Goal: Transaction & Acquisition: Purchase product/service

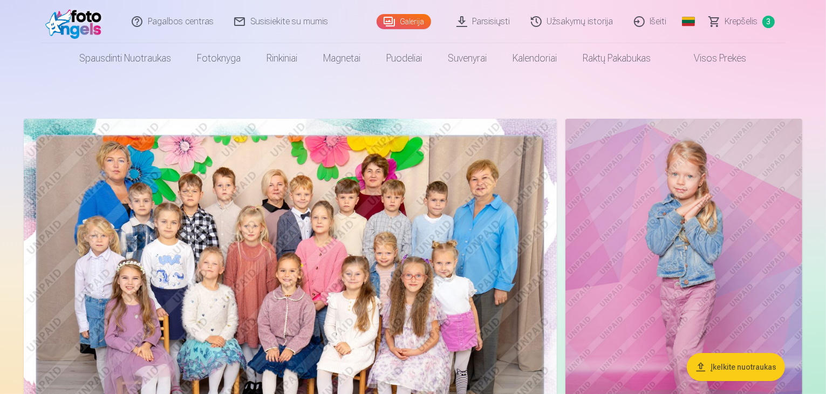
click at [329, 274] on img at bounding box center [290, 297] width 533 height 356
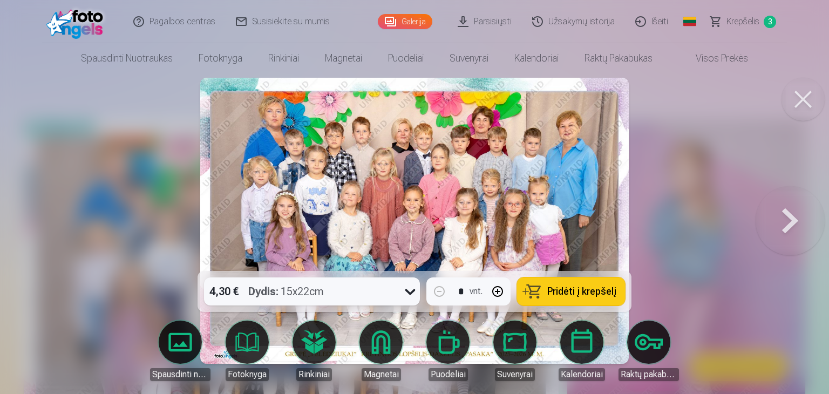
click at [788, 233] on button at bounding box center [790, 220] width 69 height 79
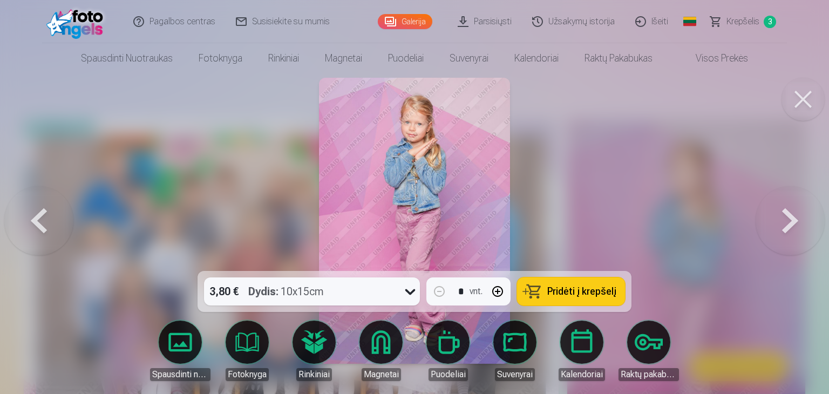
click at [788, 233] on button at bounding box center [790, 220] width 69 height 79
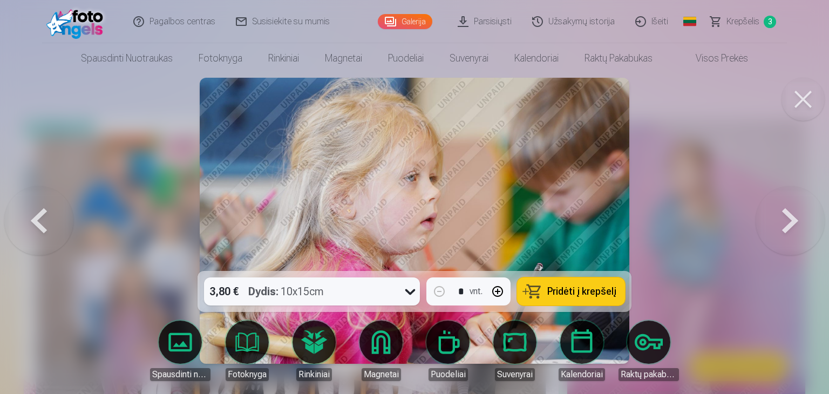
click at [788, 233] on button at bounding box center [790, 220] width 69 height 79
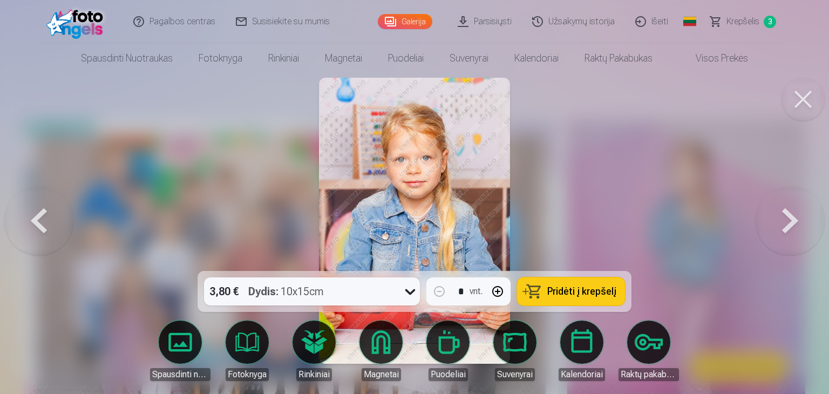
click at [788, 233] on button at bounding box center [790, 220] width 69 height 79
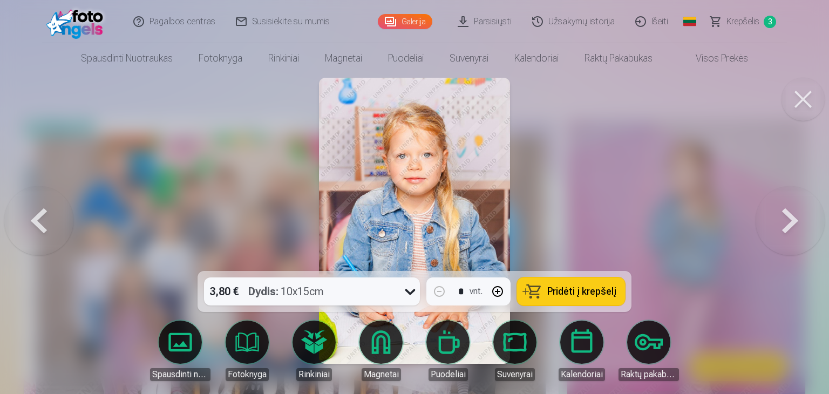
click at [789, 237] on button at bounding box center [790, 220] width 69 height 79
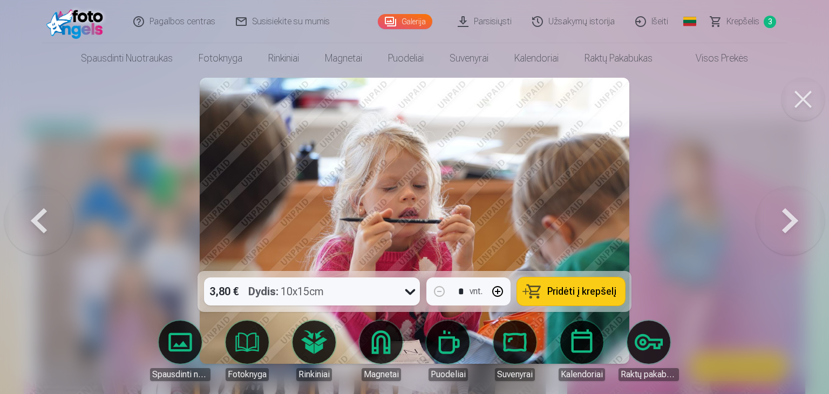
click at [789, 237] on button at bounding box center [790, 220] width 69 height 79
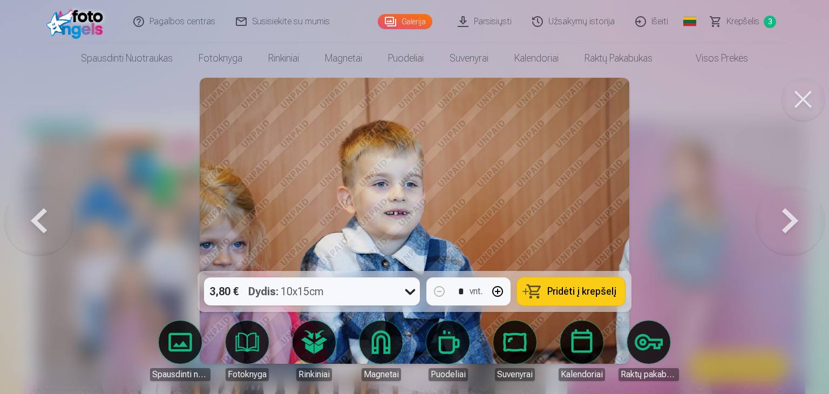
click at [771, 221] on button at bounding box center [790, 220] width 69 height 79
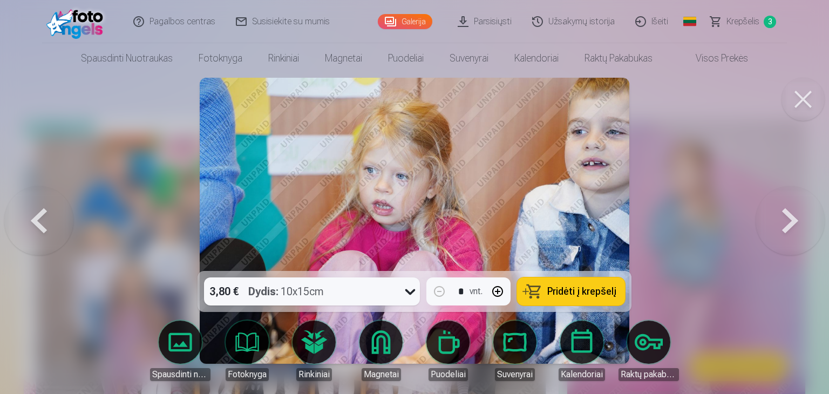
click at [773, 223] on button at bounding box center [790, 220] width 69 height 79
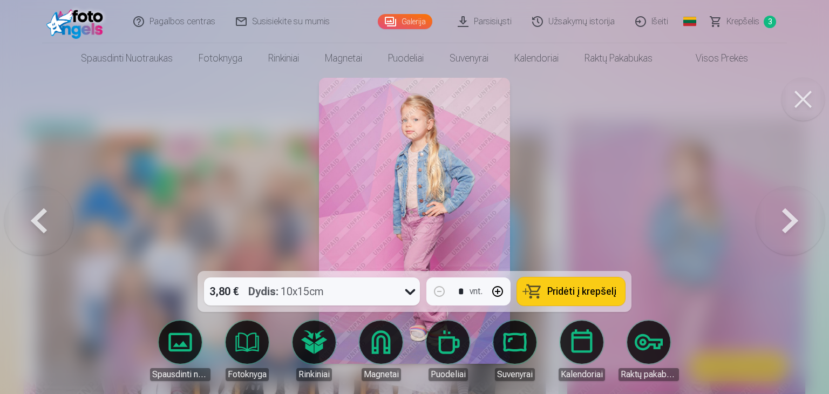
click at [774, 223] on button at bounding box center [790, 220] width 69 height 79
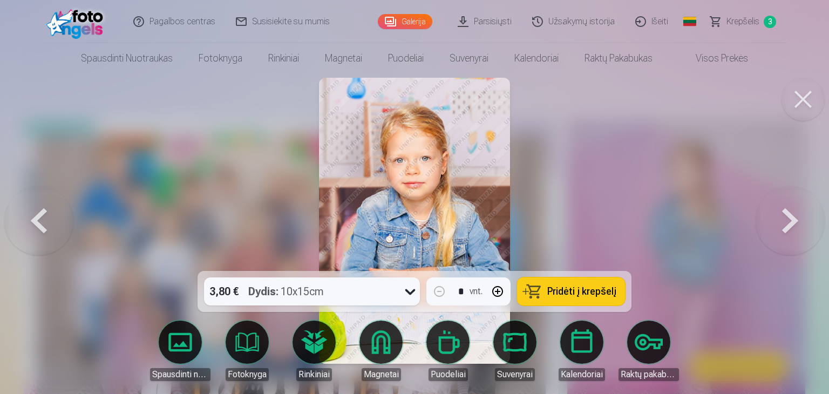
click at [779, 222] on button at bounding box center [790, 220] width 69 height 79
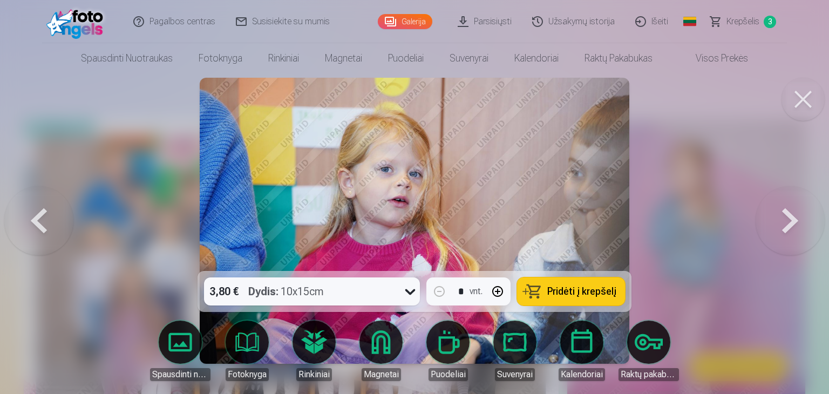
click at [779, 222] on button at bounding box center [790, 220] width 69 height 79
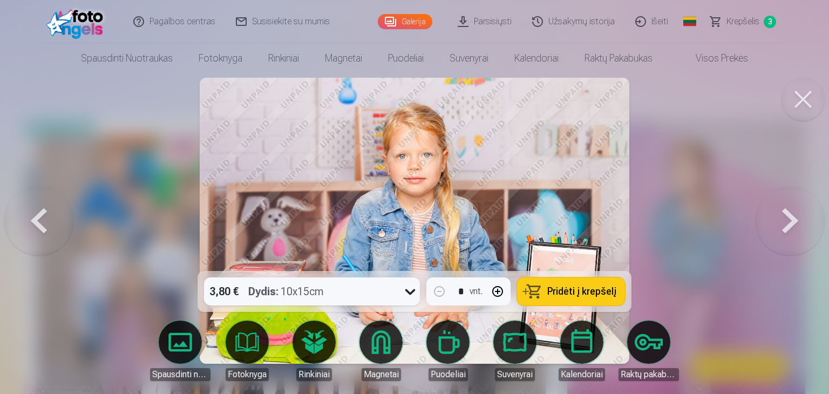
click at [779, 222] on button at bounding box center [790, 220] width 69 height 79
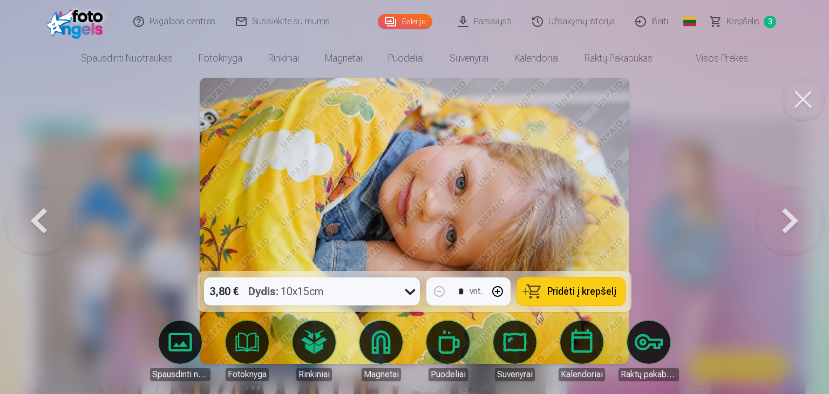
click at [779, 222] on button at bounding box center [790, 220] width 69 height 79
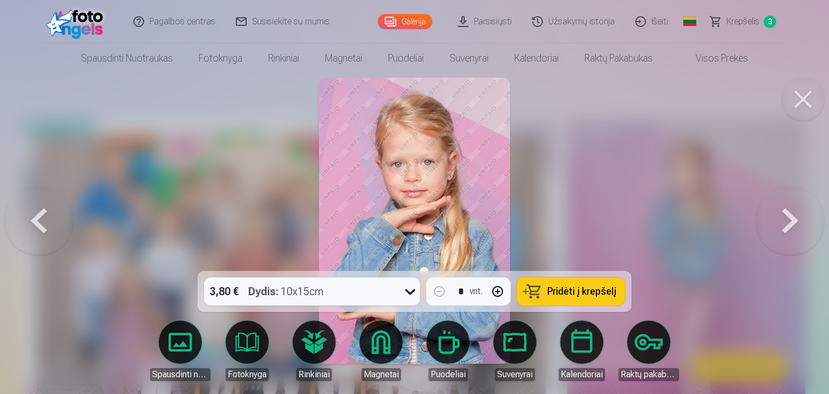
click at [779, 221] on button at bounding box center [790, 220] width 69 height 79
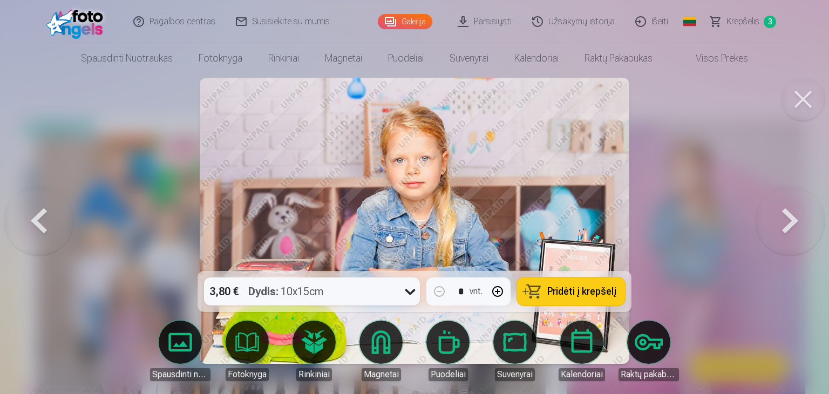
click at [779, 221] on button at bounding box center [790, 220] width 69 height 79
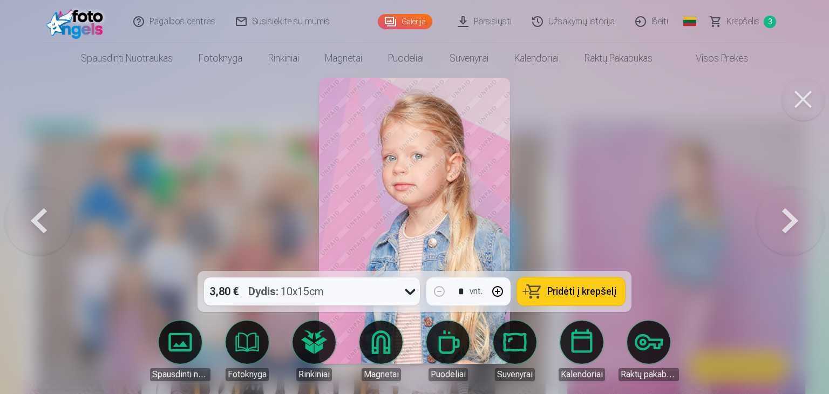
click at [779, 221] on button at bounding box center [790, 220] width 69 height 79
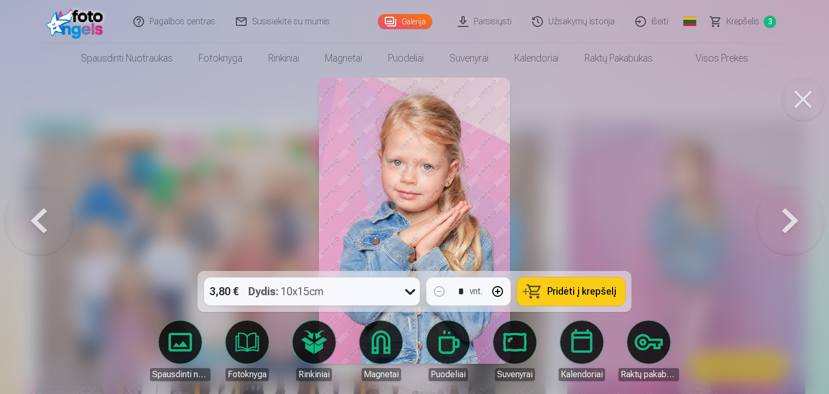
click at [779, 221] on button at bounding box center [790, 220] width 69 height 79
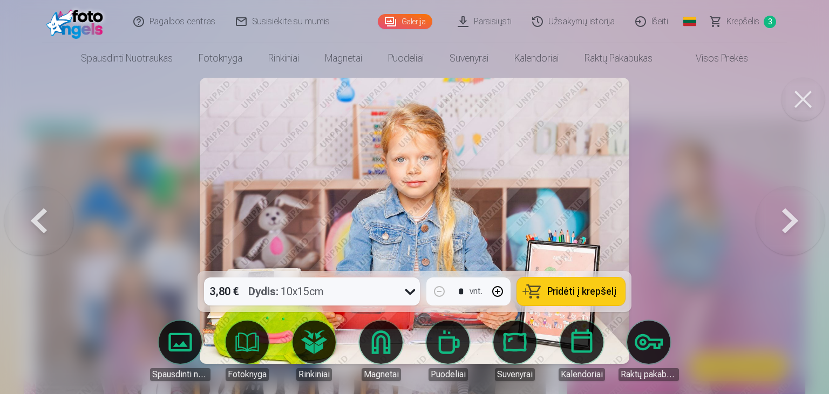
click at [779, 221] on button at bounding box center [790, 220] width 69 height 79
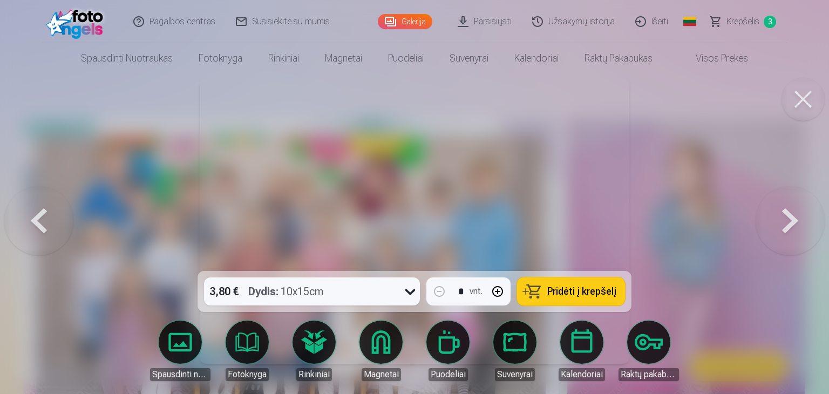
click at [779, 221] on button at bounding box center [790, 220] width 69 height 79
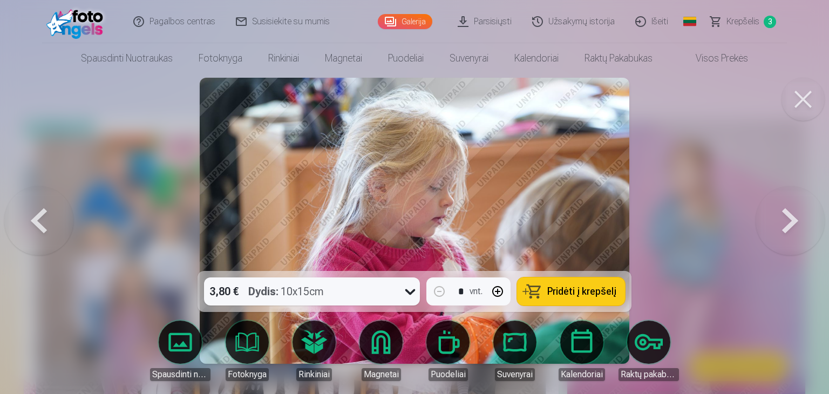
click at [779, 218] on button at bounding box center [790, 220] width 69 height 79
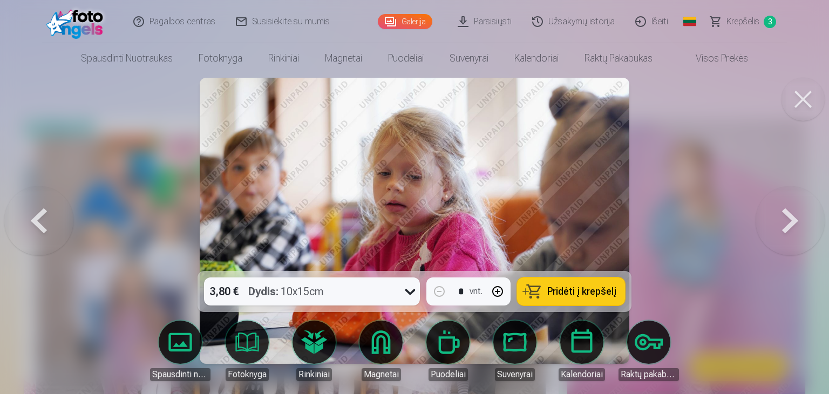
click at [779, 218] on button at bounding box center [790, 220] width 69 height 79
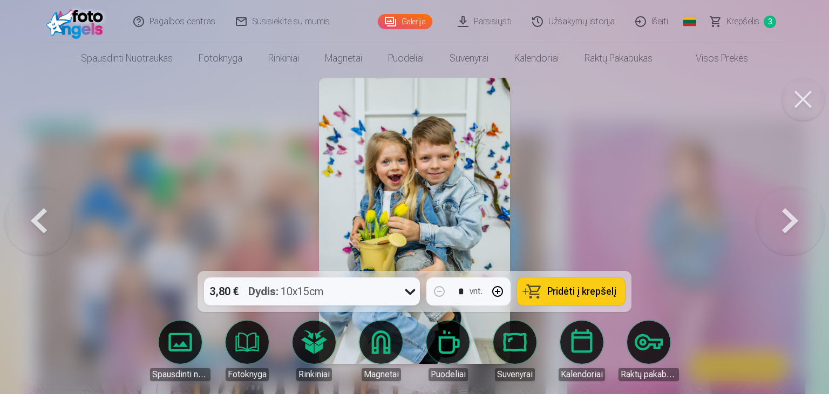
click at [779, 218] on button at bounding box center [790, 220] width 69 height 79
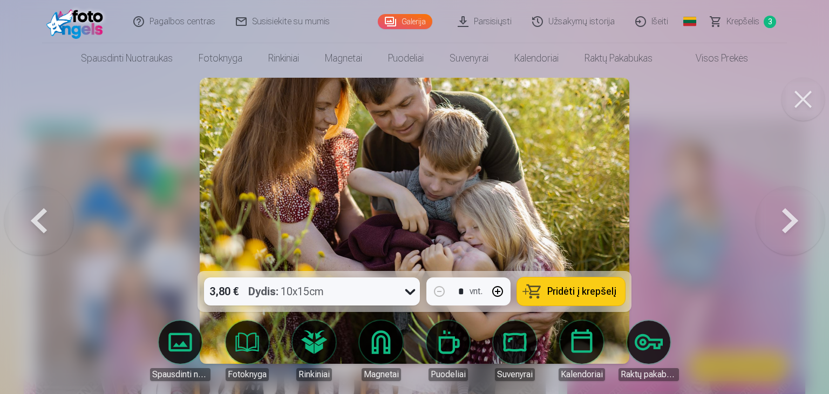
click at [797, 96] on button at bounding box center [802, 99] width 43 height 43
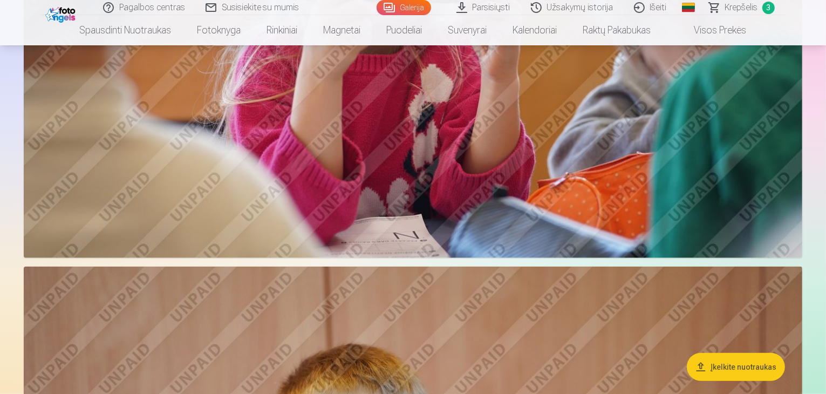
scroll to position [702, 0]
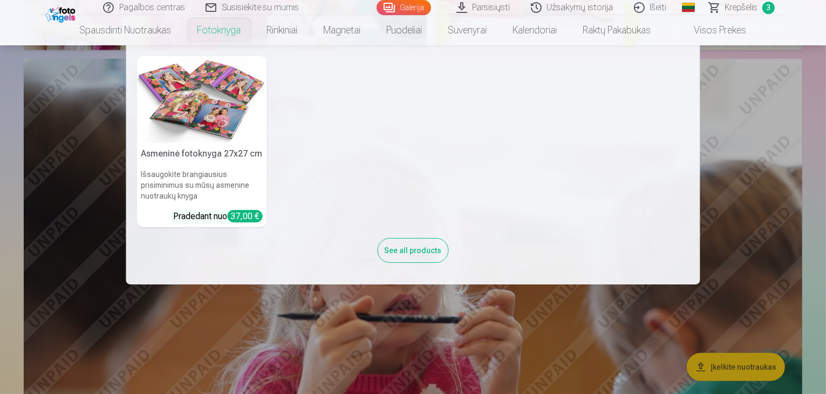
click at [234, 24] on link "Fotoknyga" at bounding box center [220, 30] width 70 height 30
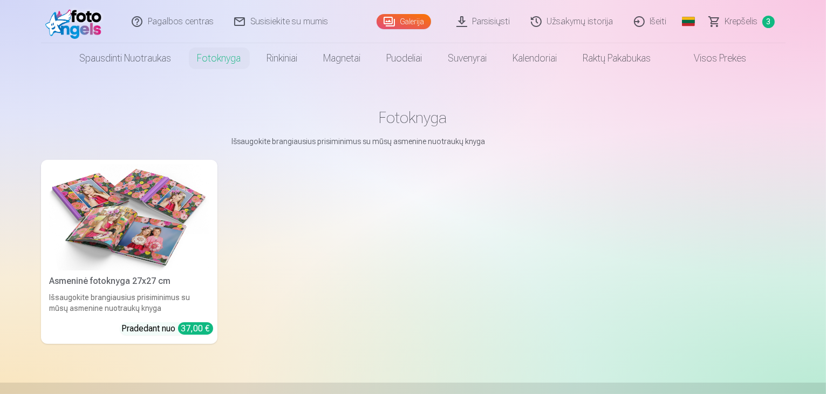
click at [153, 328] on link "Asmeninė fotoknyga 27x27 cm Išsaugokite brangiausius prisiminimus su mūsų asmen…" at bounding box center [129, 252] width 176 height 184
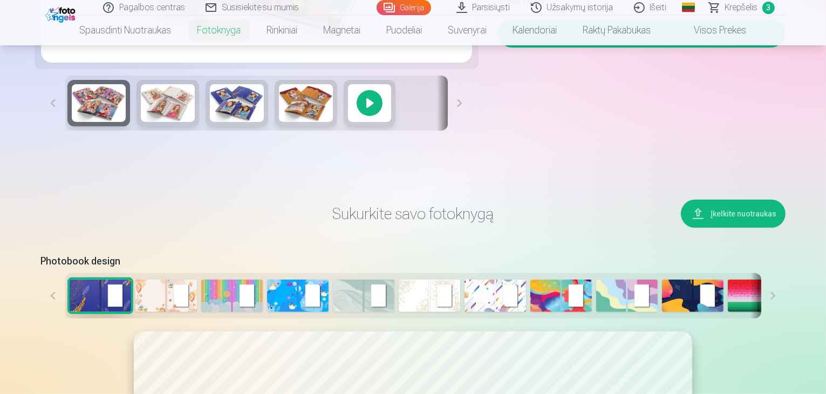
scroll to position [324, 0]
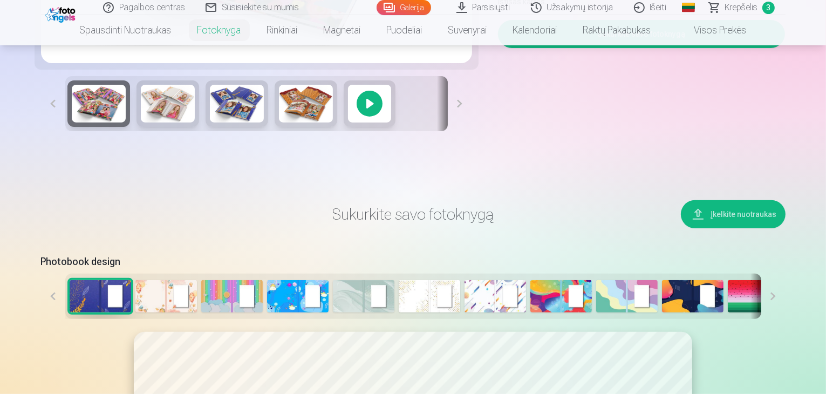
click at [786, 317] on button at bounding box center [774, 296] width 24 height 45
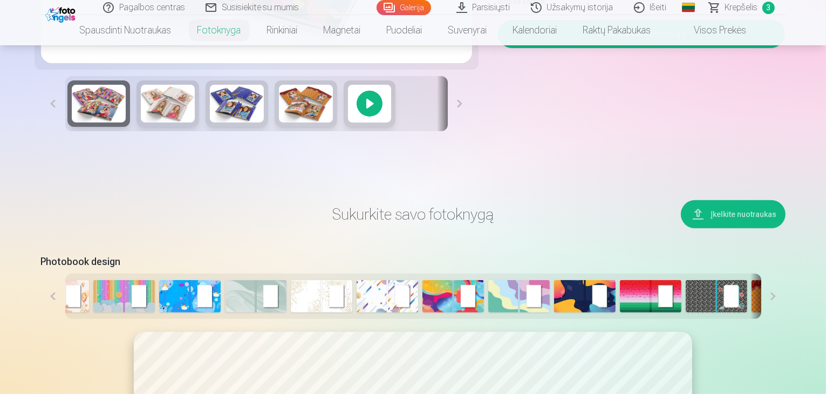
click at [786, 317] on button at bounding box center [774, 296] width 24 height 45
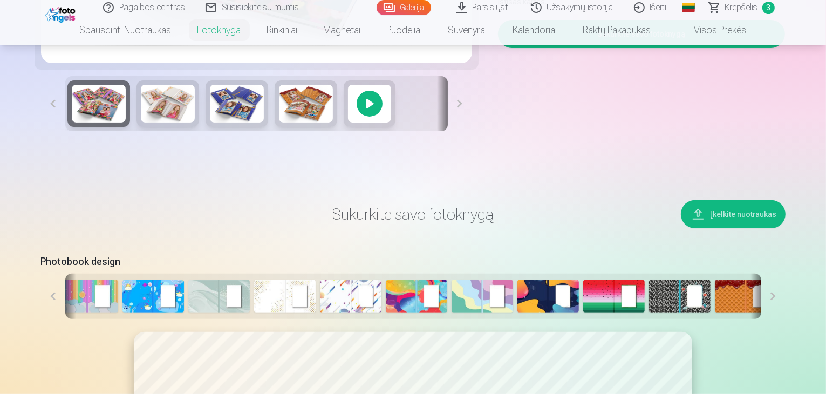
scroll to position [0, 148]
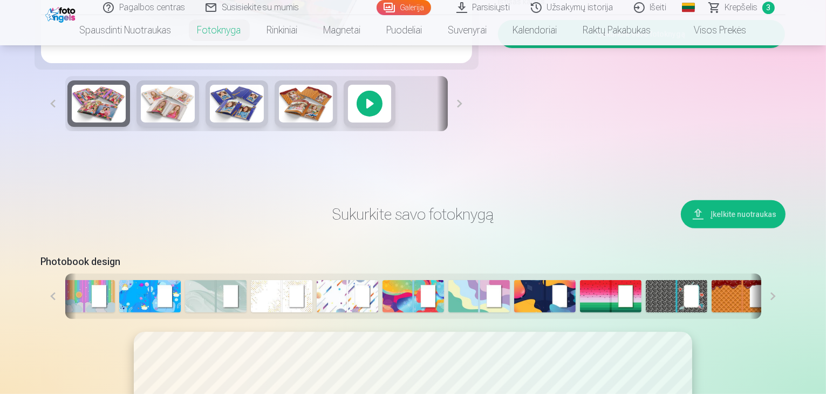
click at [786, 317] on button at bounding box center [774, 296] width 24 height 45
click at [778, 312] on img at bounding box center [809, 296] width 62 height 32
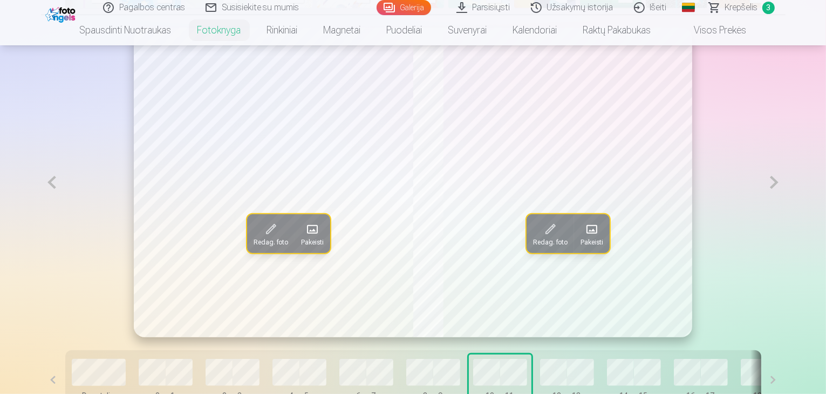
scroll to position [648, 0]
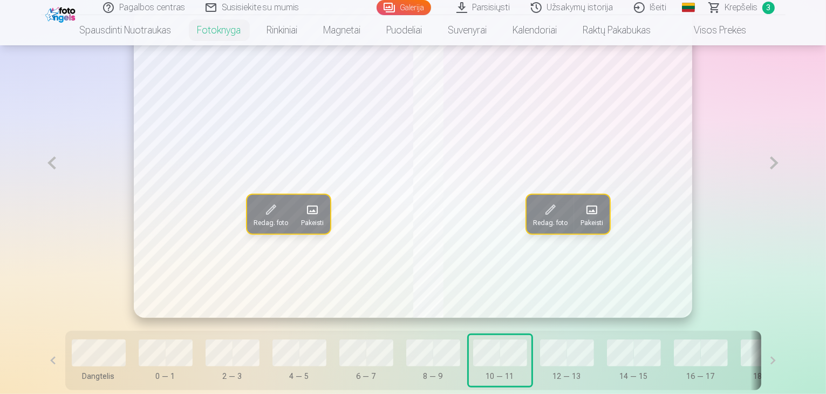
click at [785, 189] on button at bounding box center [774, 163] width 22 height 310
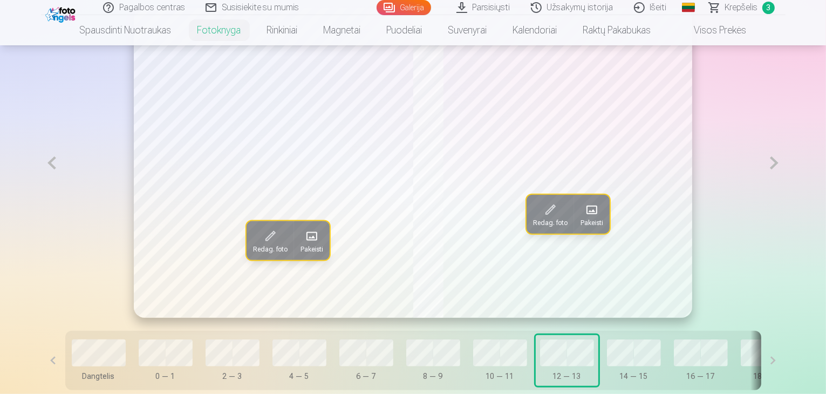
click at [785, 189] on button at bounding box center [774, 163] width 22 height 310
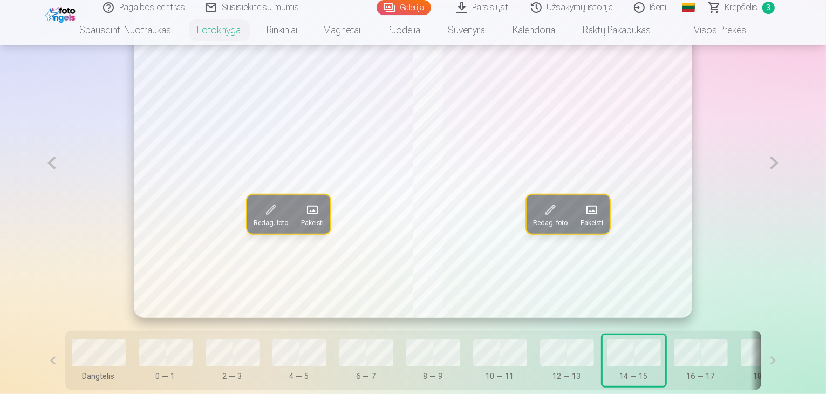
click at [785, 193] on button at bounding box center [774, 163] width 22 height 310
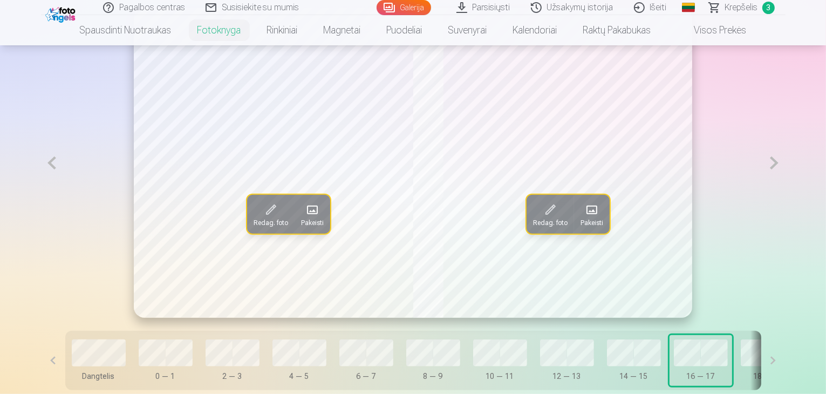
click at [785, 194] on button at bounding box center [774, 163] width 22 height 310
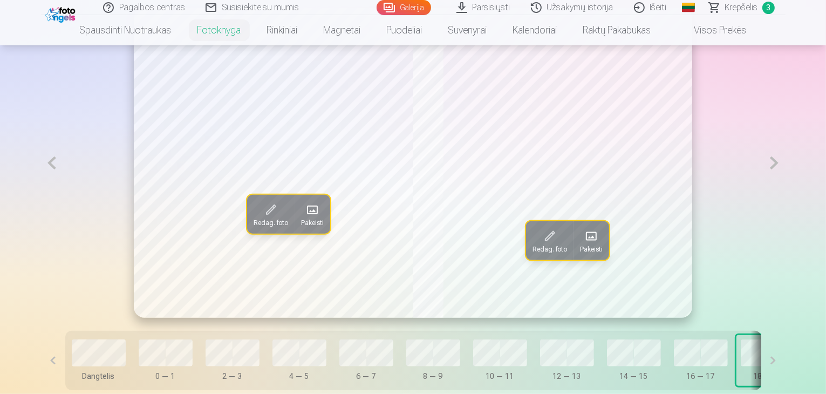
click at [785, 194] on button at bounding box center [774, 163] width 22 height 310
click at [785, 191] on button at bounding box center [774, 163] width 22 height 310
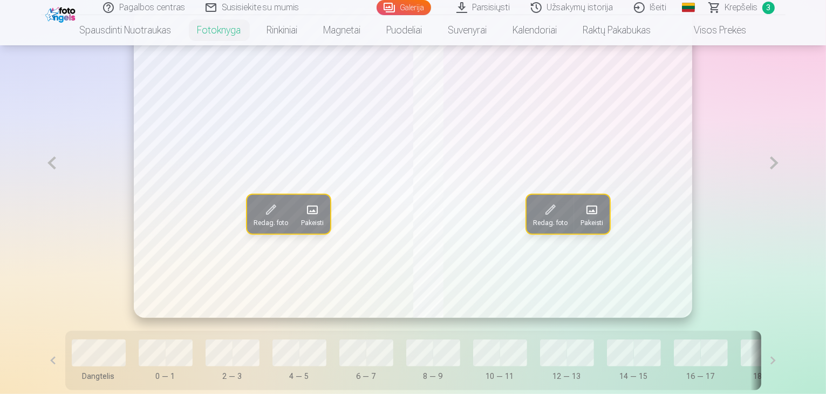
click at [785, 191] on button at bounding box center [774, 163] width 22 height 310
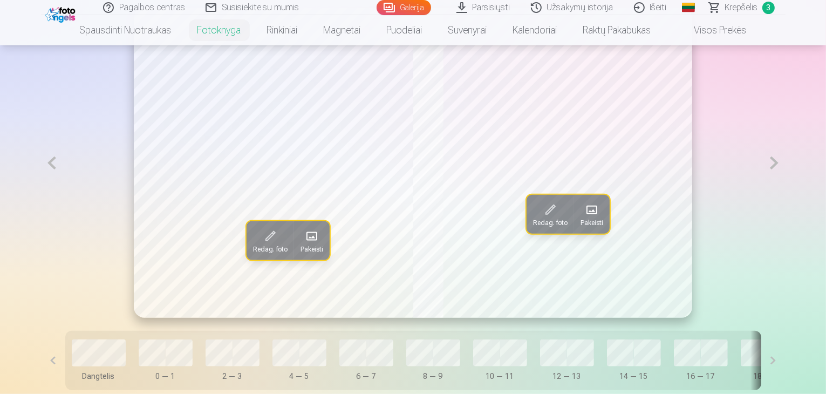
click at [785, 191] on button at bounding box center [774, 163] width 22 height 310
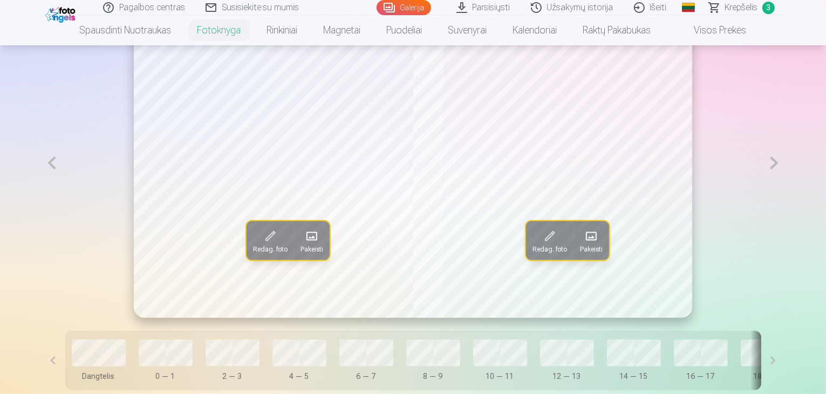
click at [785, 191] on button at bounding box center [774, 163] width 22 height 310
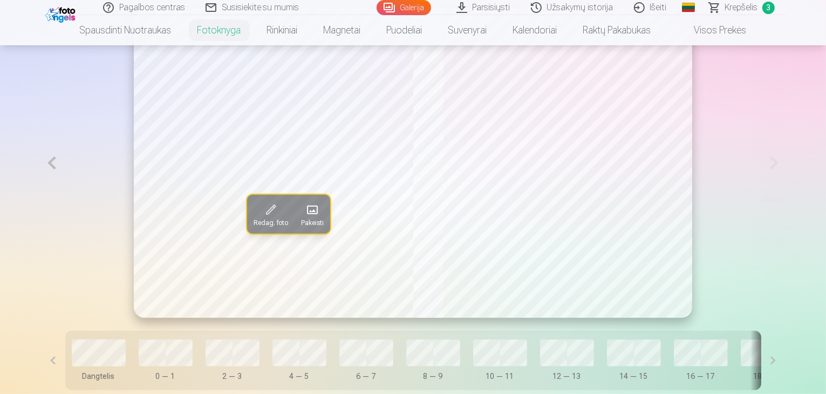
click at [718, 8] on link "Krepšelis 3" at bounding box center [742, 7] width 86 height 15
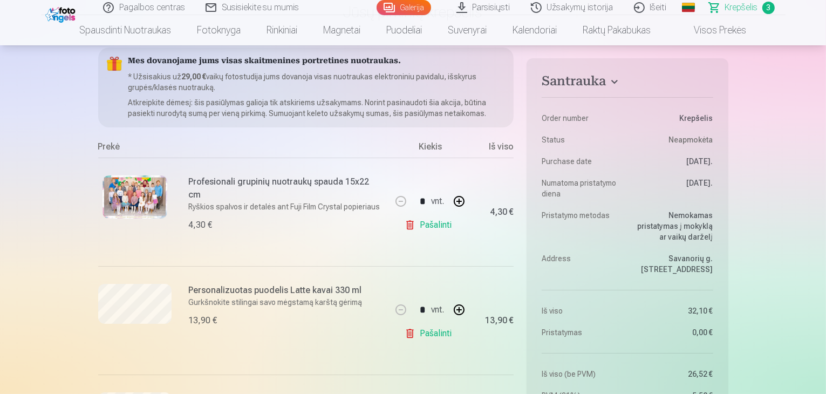
scroll to position [216, 0]
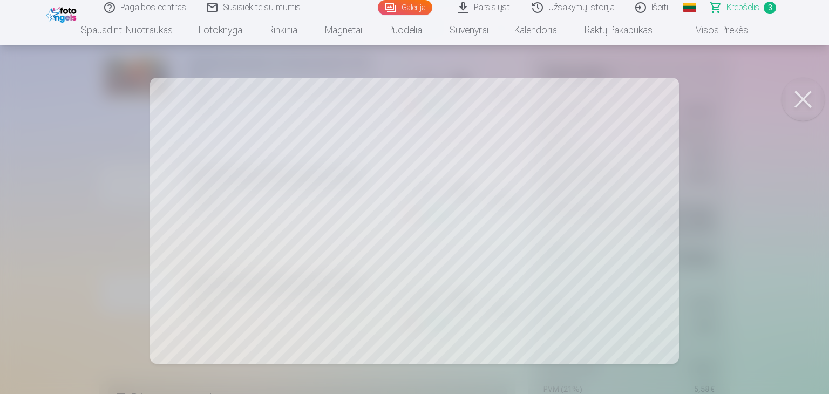
click at [800, 101] on button at bounding box center [802, 99] width 43 height 43
click at [799, 98] on button at bounding box center [802, 99] width 43 height 43
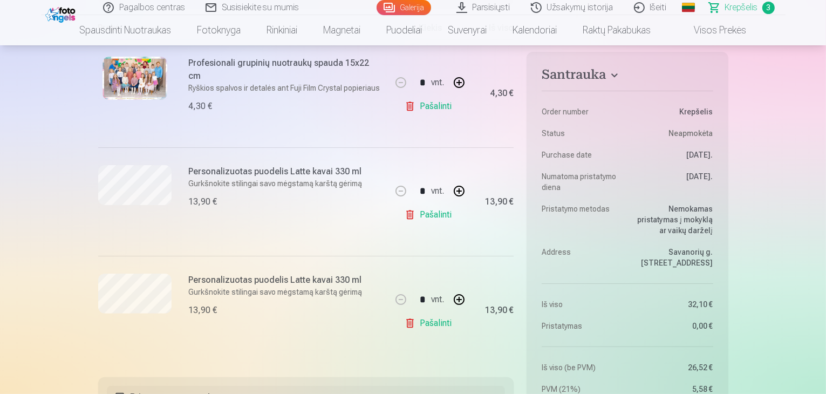
click at [268, 282] on h6 "Personalizuotas puodelis Latte kavai 330 ml" at bounding box center [286, 280] width 195 height 13
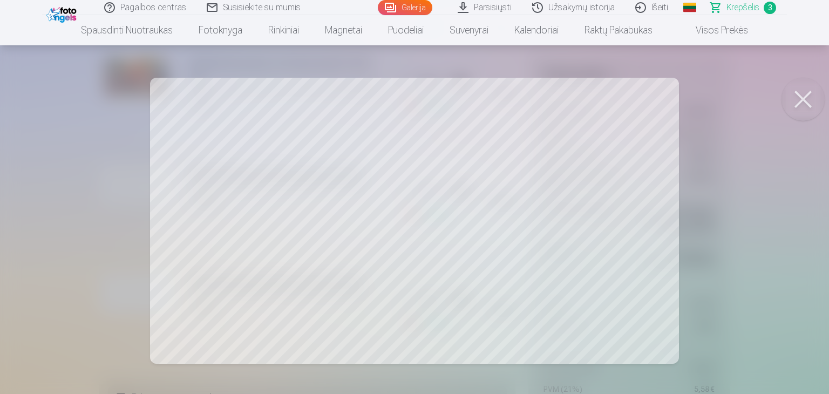
click at [814, 104] on button at bounding box center [802, 99] width 43 height 43
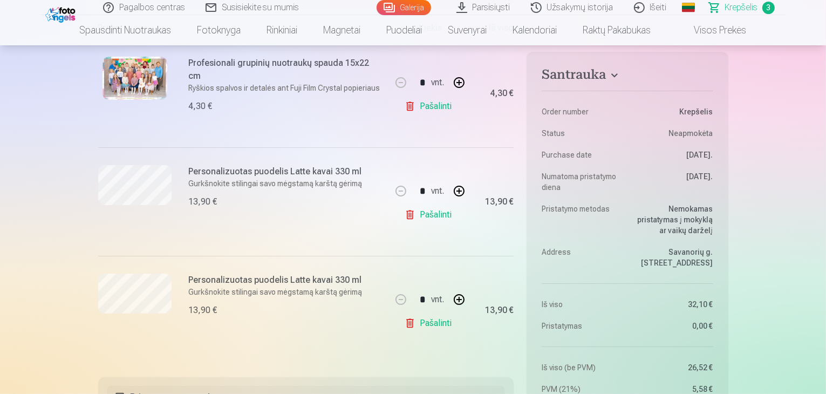
click at [294, 298] on div "Personalizuotas puodelis Latte kavai 330 ml Gurkšnokite stilingai savo mėgstamą…" at bounding box center [286, 310] width 195 height 73
click at [215, 304] on div "13,90 €" at bounding box center [203, 310] width 29 height 13
click at [203, 307] on div "13,90 €" at bounding box center [203, 310] width 29 height 13
click at [257, 266] on div "Personalizuotas puodelis Latte kavai 330 ml Gurkšnokite stilingai savo mėgstamą…" at bounding box center [244, 310] width 292 height 108
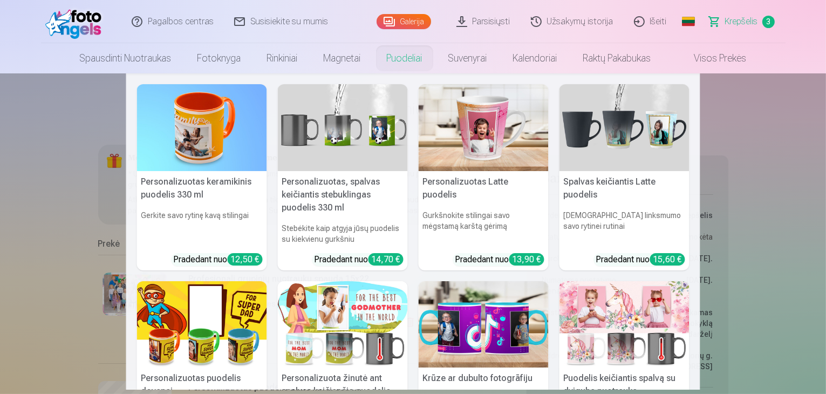
click at [399, 56] on link "Puodeliai" at bounding box center [405, 58] width 62 height 30
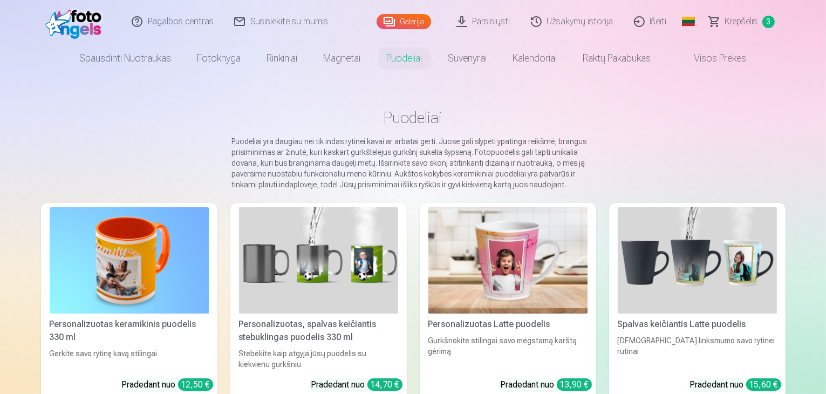
click at [548, 270] on img at bounding box center [508, 260] width 159 height 106
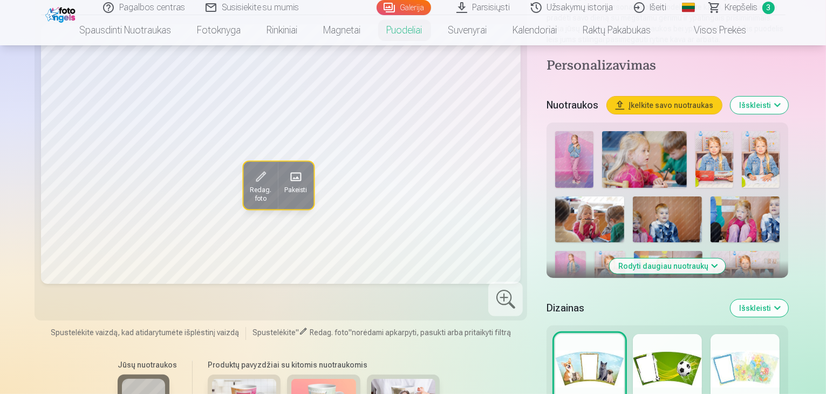
scroll to position [324, 0]
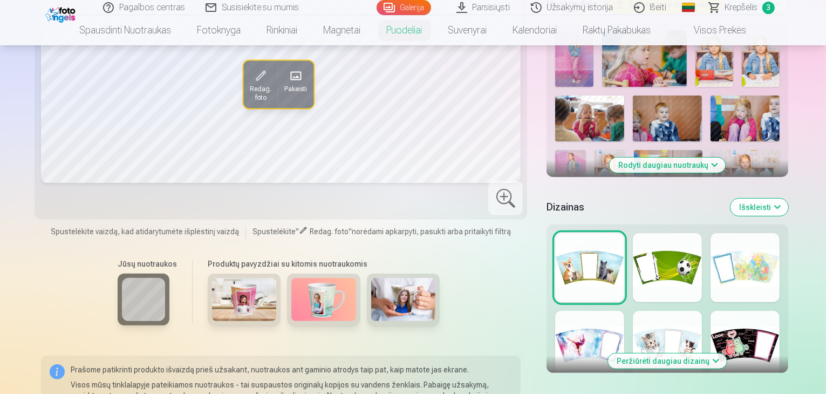
click at [679, 354] on button "Peržiūrėti daugiau dizainų" at bounding box center [667, 361] width 119 height 15
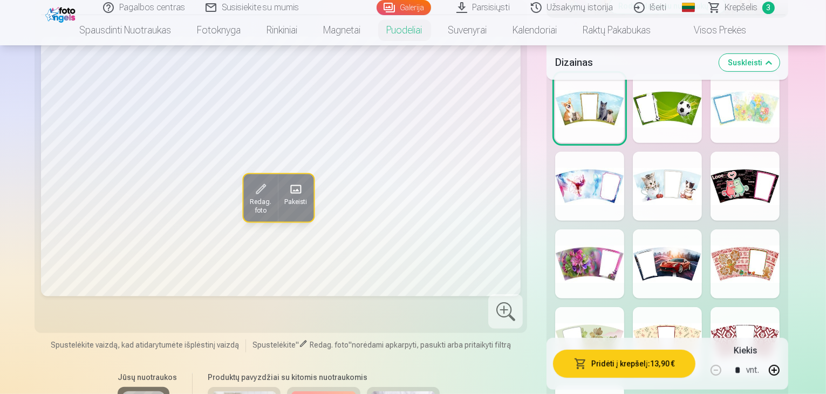
scroll to position [486, 0]
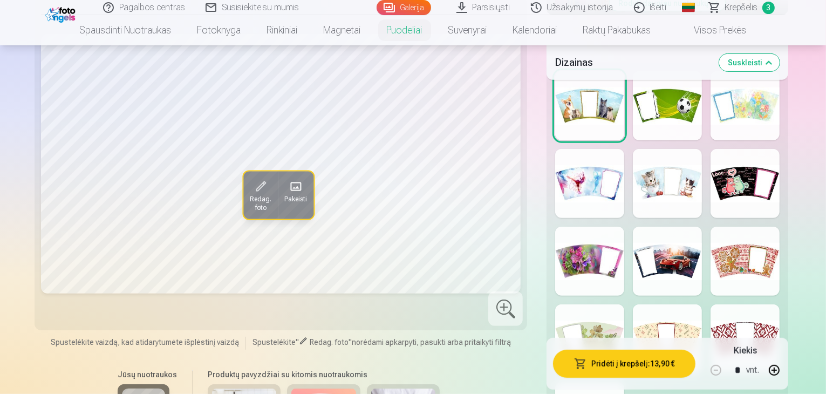
click at [676, 227] on div at bounding box center [667, 261] width 69 height 69
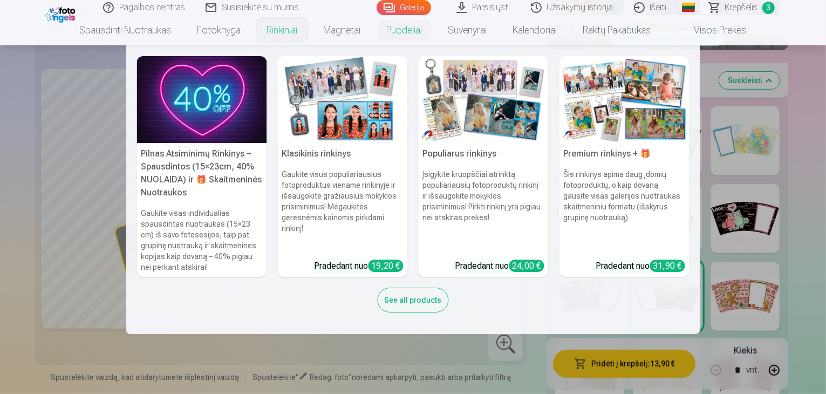
scroll to position [432, 0]
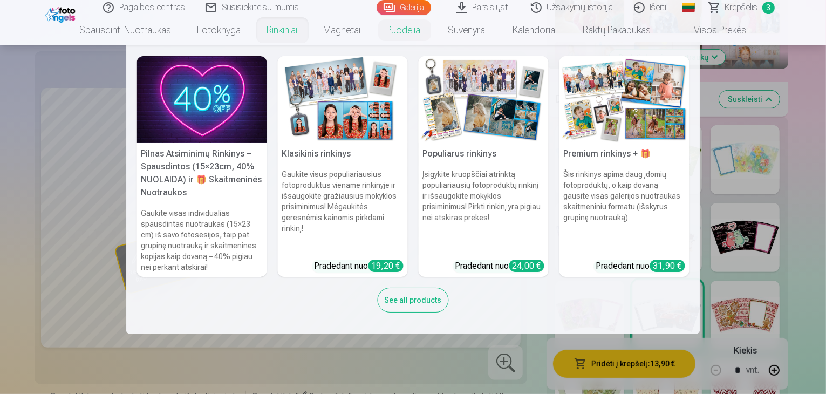
click at [49, 305] on nav "Pilnas Atsiminimų Rinkinys – Spausdintos (15×23cm, 40% NUOLAIDA) ir 🎁 Skaitmeni…" at bounding box center [413, 189] width 826 height 289
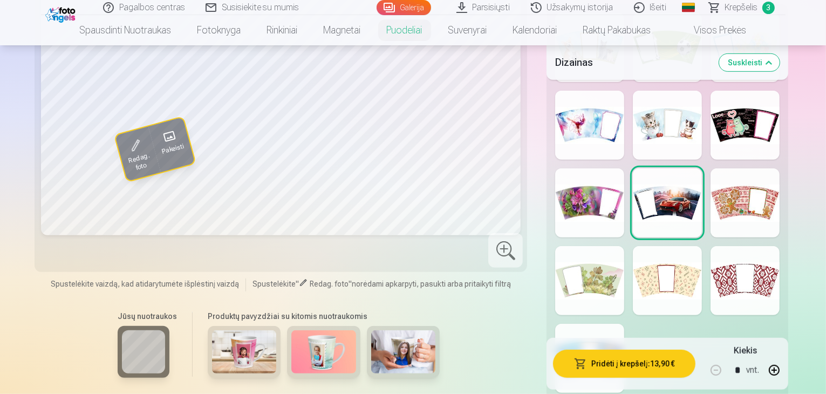
scroll to position [486, 0]
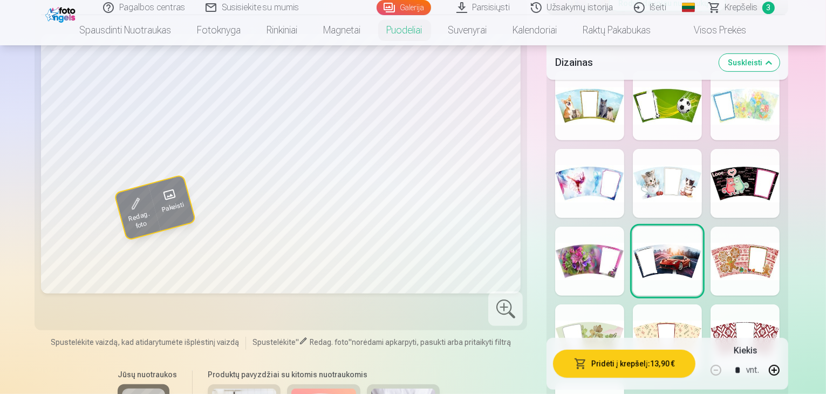
click at [555, 227] on div at bounding box center [589, 261] width 69 height 69
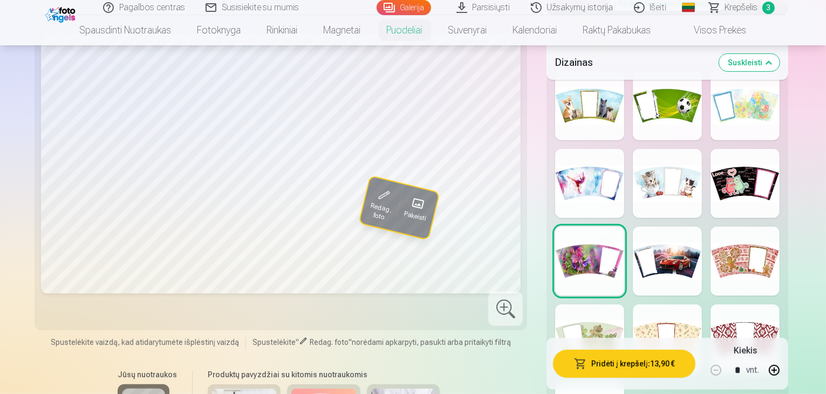
click at [567, 149] on div at bounding box center [589, 183] width 69 height 69
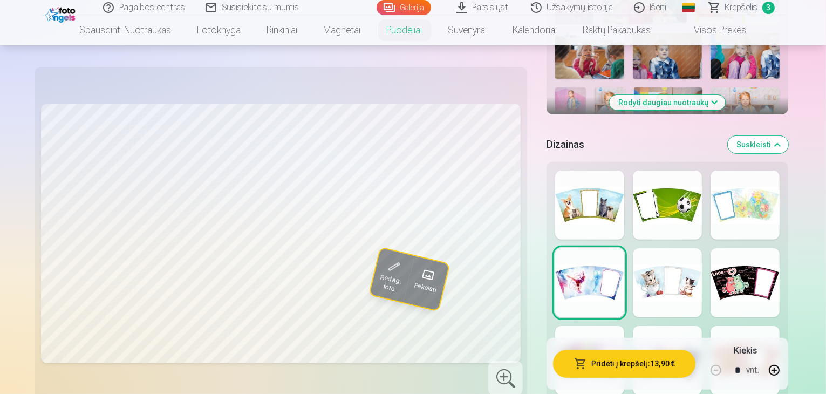
scroll to position [324, 0]
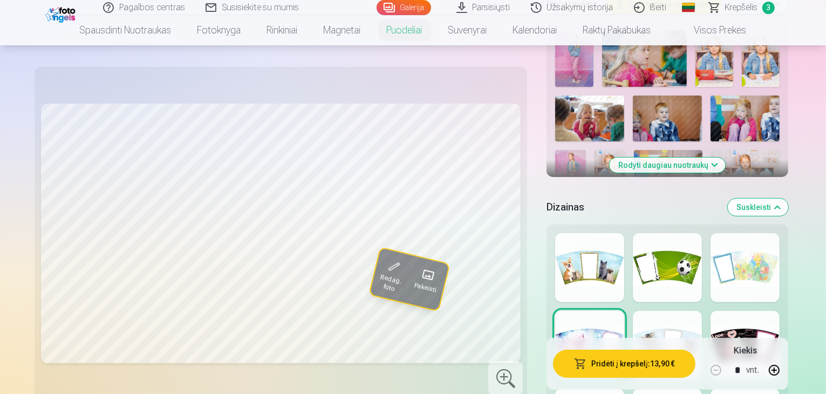
click at [568, 233] on div at bounding box center [589, 267] width 69 height 69
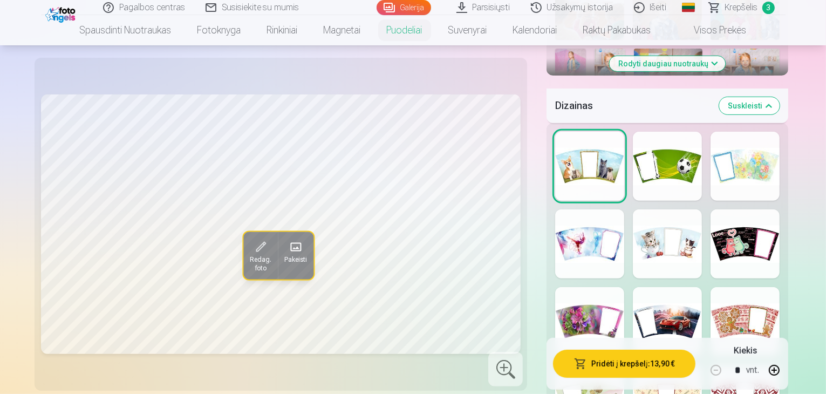
scroll to position [486, 0]
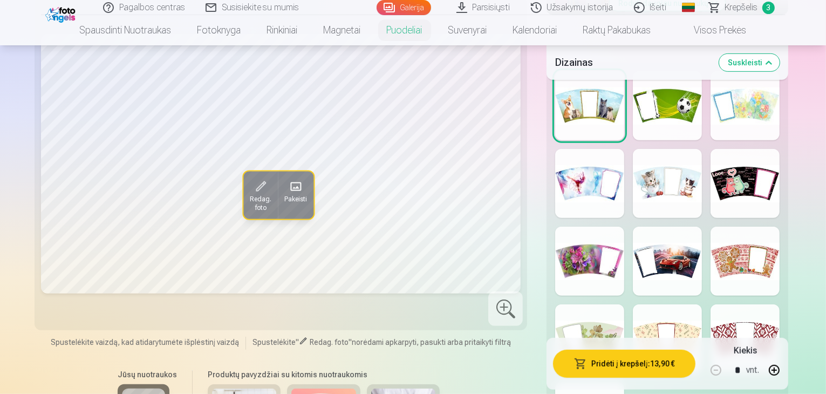
click at [677, 227] on div at bounding box center [667, 261] width 69 height 69
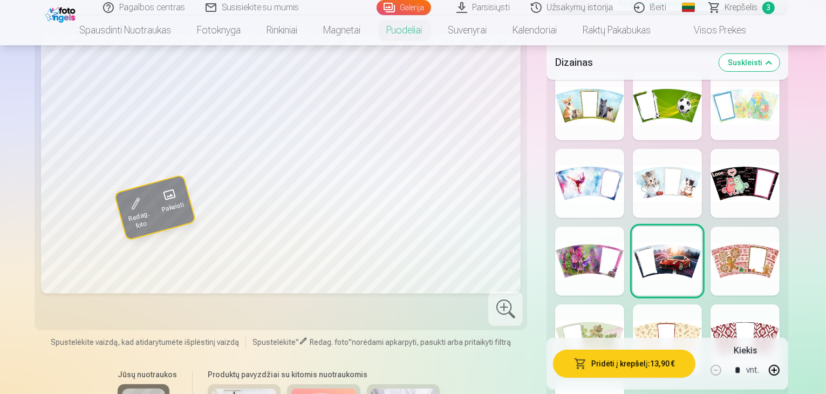
click at [655, 149] on div at bounding box center [667, 183] width 69 height 69
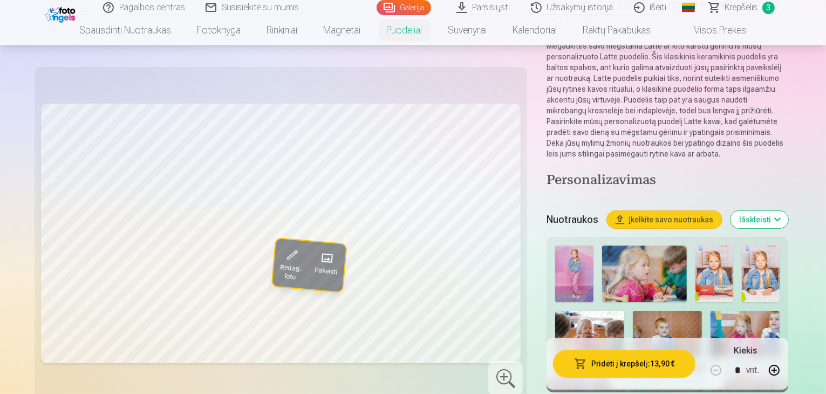
scroll to position [108, 0]
click at [719, 11] on link "Krepšelis 3" at bounding box center [742, 7] width 86 height 15
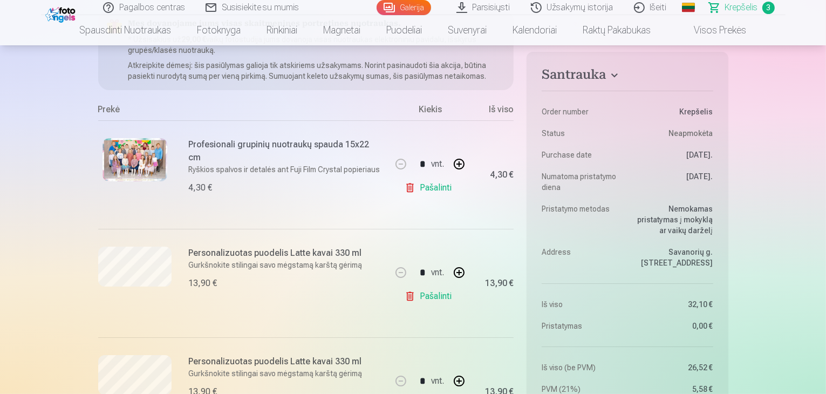
scroll to position [216, 0]
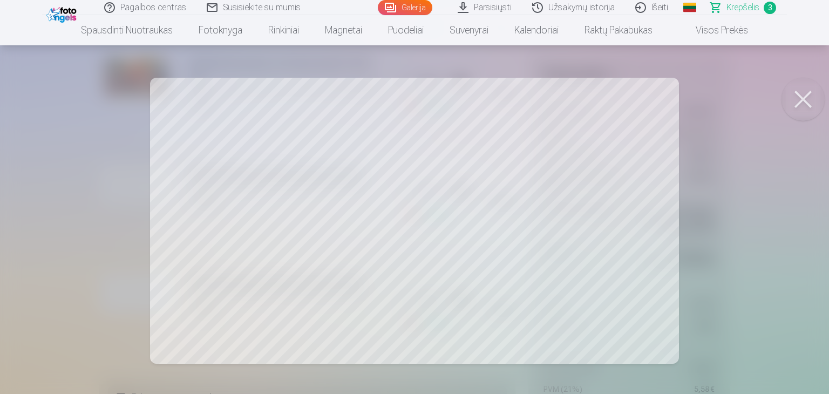
click at [813, 94] on button at bounding box center [802, 99] width 43 height 43
drag, startPoint x: 794, startPoint y: 100, endPoint x: 755, endPoint y: 84, distance: 42.6
click at [794, 100] on button at bounding box center [802, 99] width 43 height 43
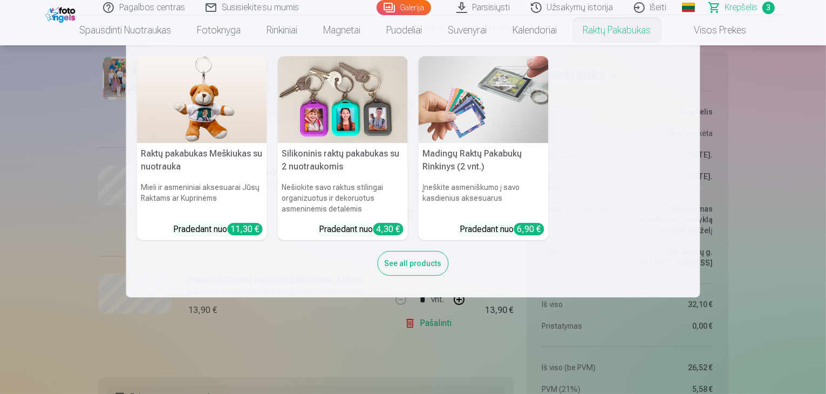
click at [624, 33] on link "Raktų pakabukas" at bounding box center [617, 30] width 94 height 30
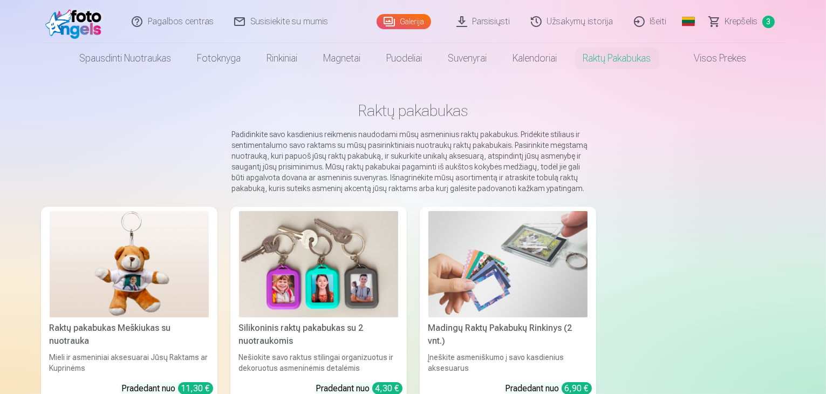
scroll to position [108, 0]
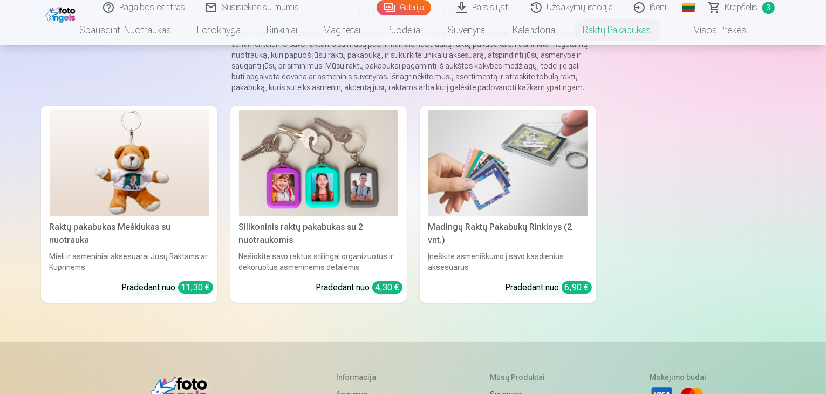
click at [82, 199] on img at bounding box center [129, 163] width 159 height 106
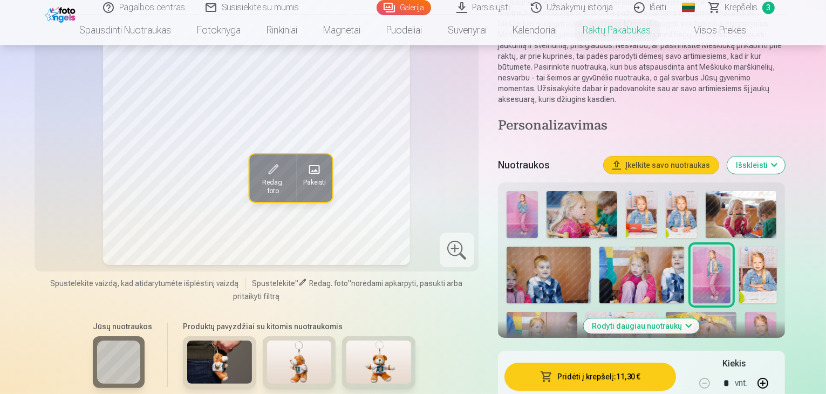
scroll to position [162, 0]
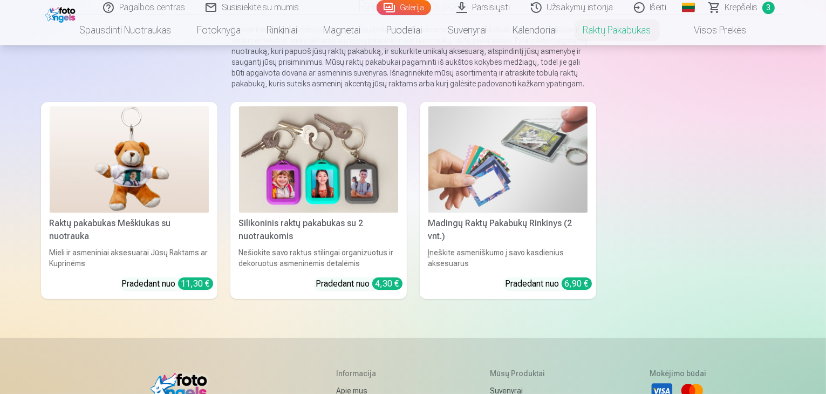
scroll to position [108, 0]
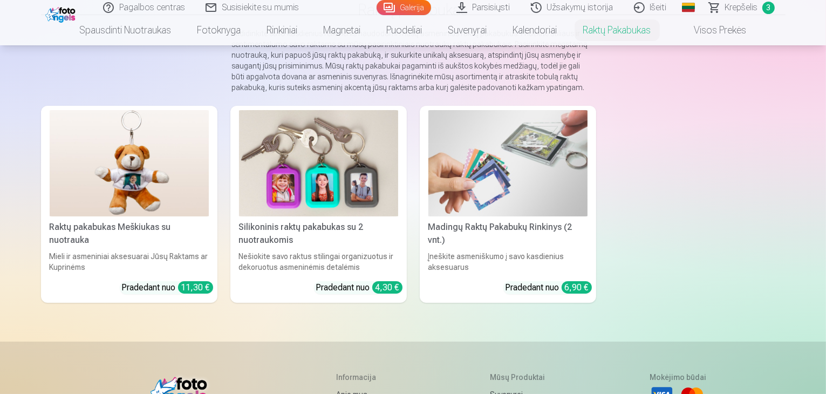
click at [346, 189] on img at bounding box center [318, 163] width 159 height 106
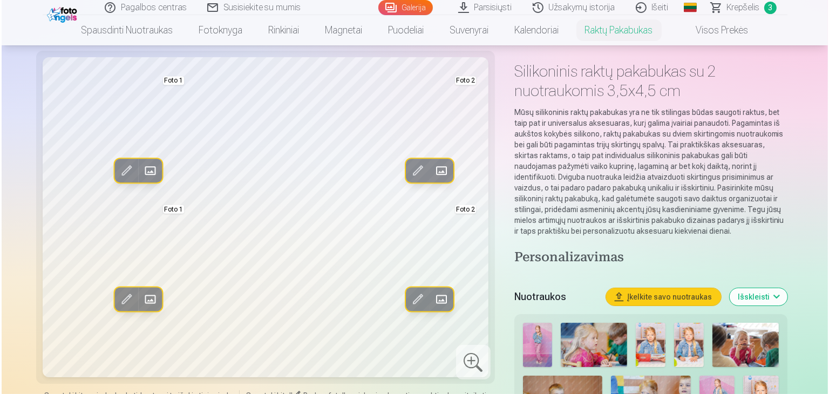
scroll to position [108, 0]
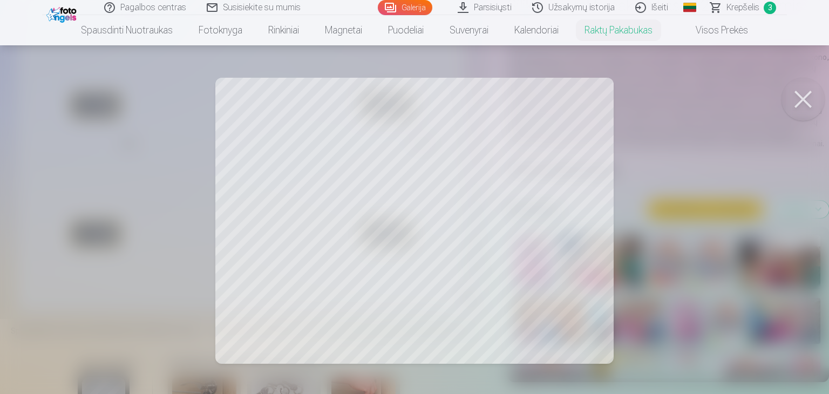
drag, startPoint x: 828, startPoint y: 95, endPoint x: 817, endPoint y: 106, distance: 16.0
click at [826, 106] on body "Pagalbos centras Susisiekite su mumis Galerija Parsisiųsti Užsakymų istorija Iš…" at bounding box center [414, 89] width 829 height 394
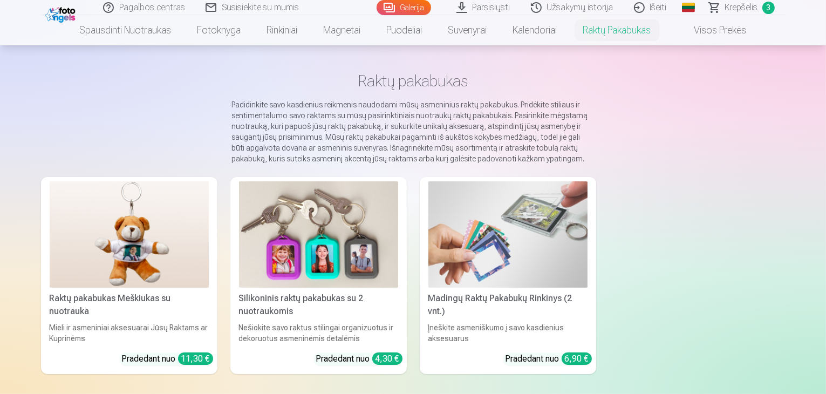
scroll to position [54, 0]
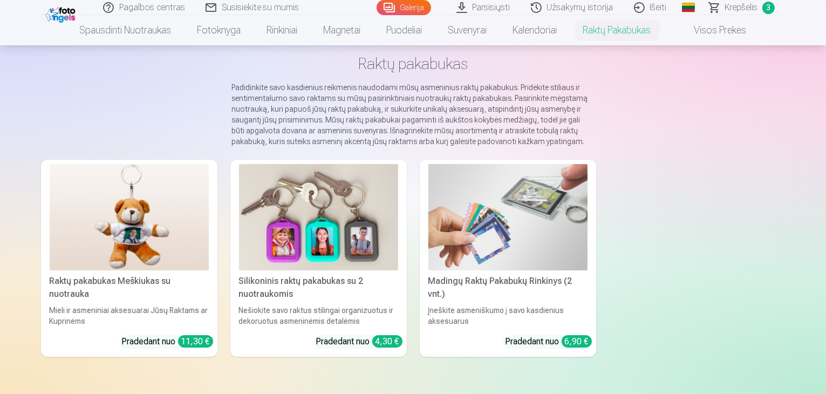
click at [563, 230] on img at bounding box center [508, 217] width 159 height 106
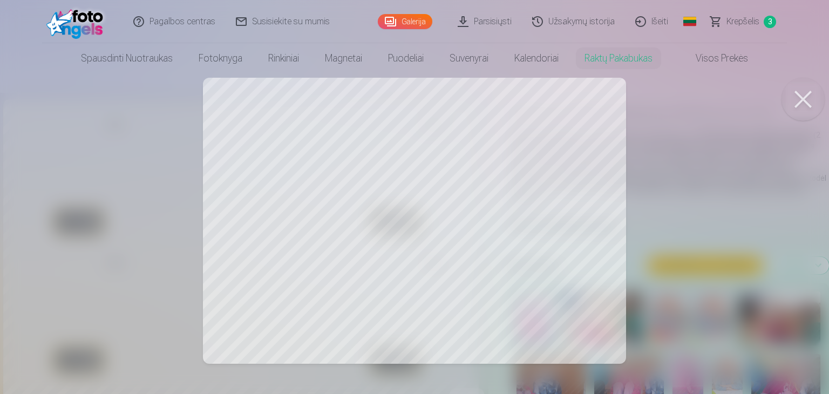
click at [793, 106] on button at bounding box center [802, 99] width 43 height 43
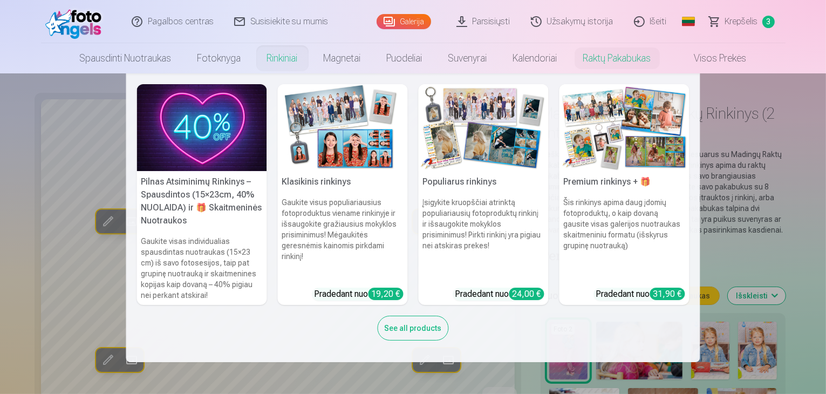
click at [274, 59] on link "Rinkiniai" at bounding box center [282, 58] width 57 height 30
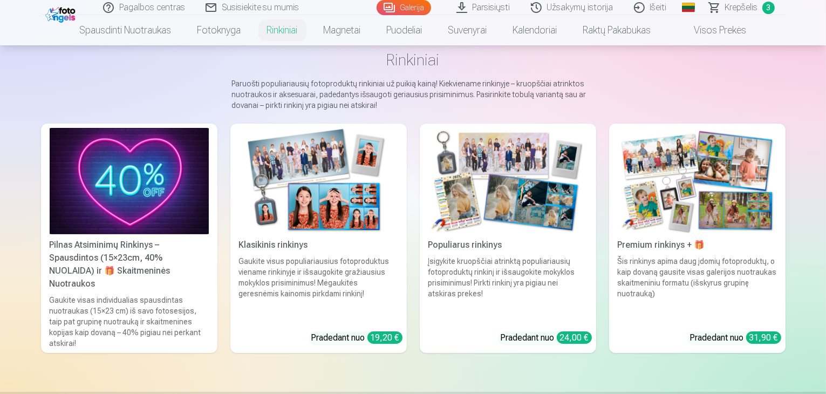
scroll to position [54, 0]
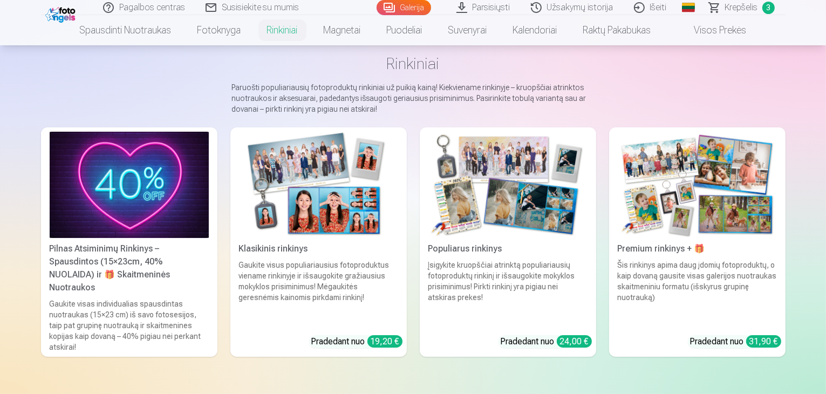
click at [97, 284] on div "Pilnas Atsiminimų Rinkinys – Spausdintos (15×23cm, 40% NUOLAIDA) ir 🎁 Skaitmeni…" at bounding box center [129, 268] width 168 height 52
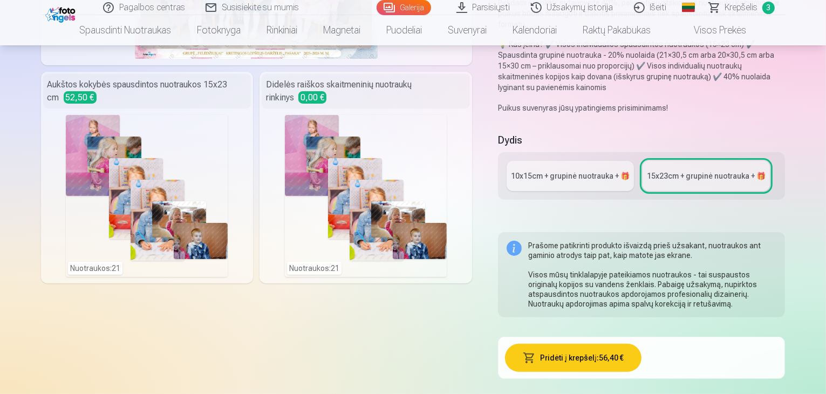
scroll to position [216, 0]
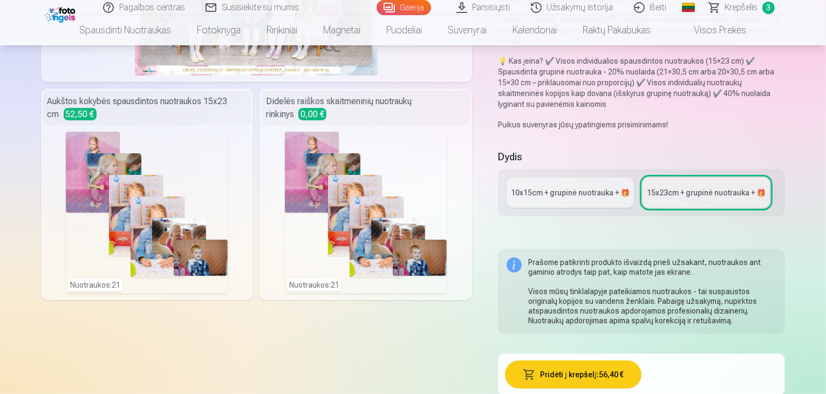
click at [589, 187] on div "10x15сm + grupinė nuotrauka + 🎁" at bounding box center [570, 192] width 119 height 11
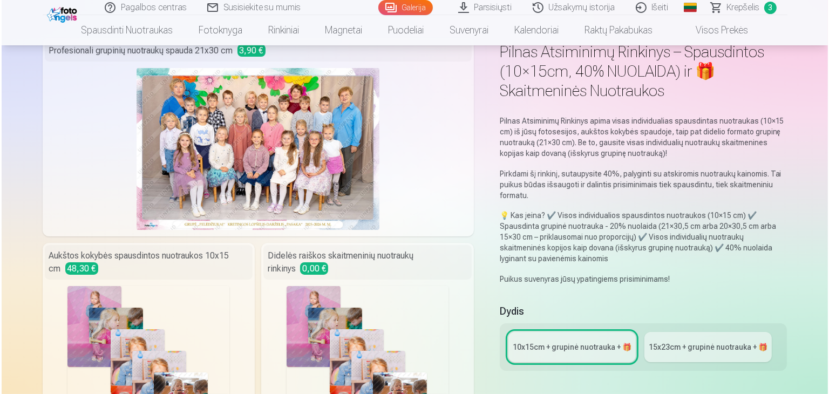
scroll to position [162, 0]
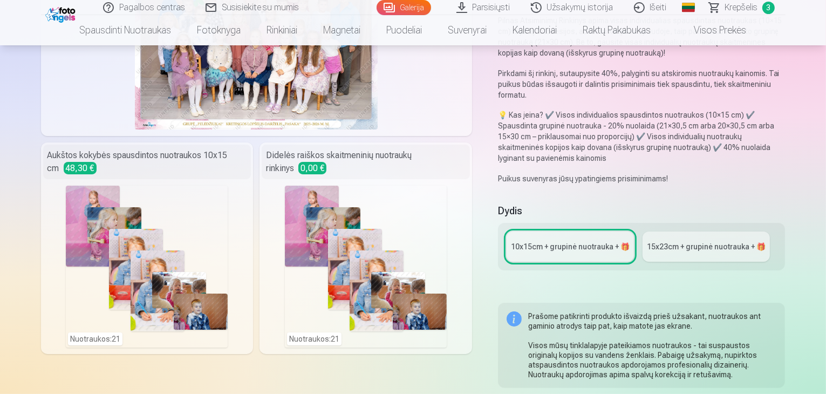
click at [361, 229] on div "Nuotraukos : 21" at bounding box center [366, 267] width 162 height 162
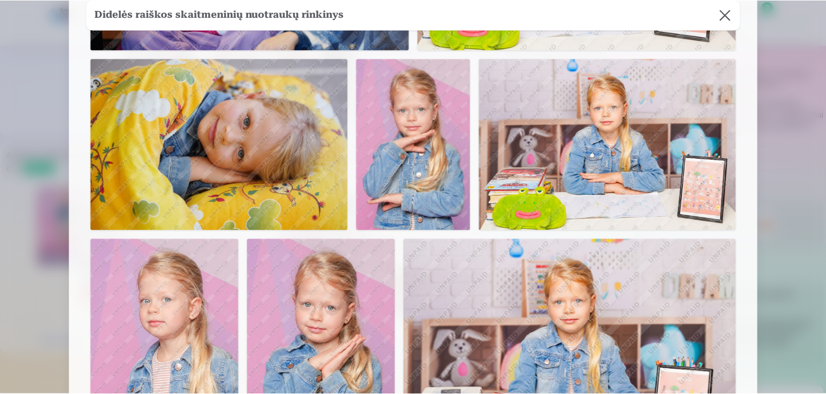
scroll to position [1027, 0]
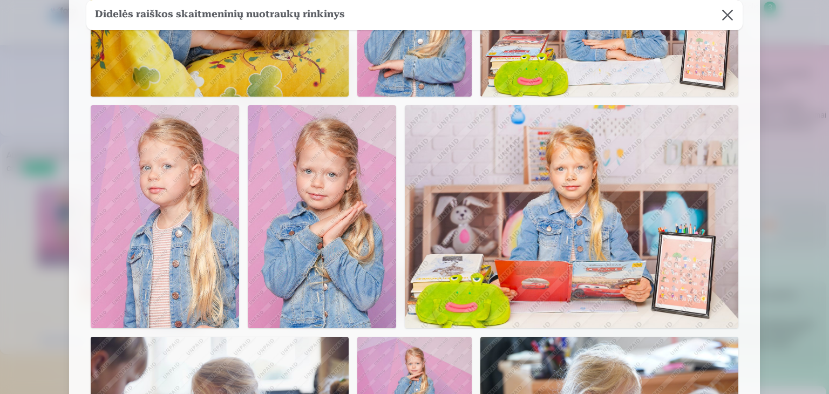
click at [723, 6] on button at bounding box center [727, 15] width 30 height 30
